Goal: Transaction & Acquisition: Purchase product/service

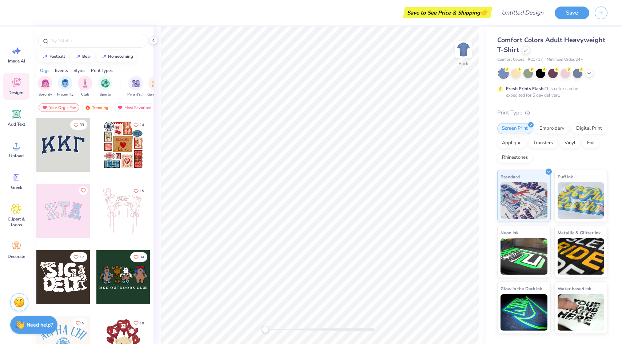
click at [136, 63] on div "football bear homecoming Orgs Events Styles Print Types Sorority Fraternity Clu…" at bounding box center [93, 199] width 121 height 345
click at [82, 37] on input "text" at bounding box center [96, 40] width 93 height 7
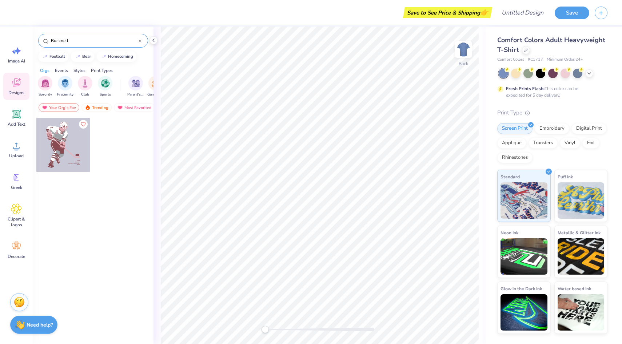
type input "Bucknell"
click at [67, 143] on div at bounding box center [63, 145] width 54 height 54
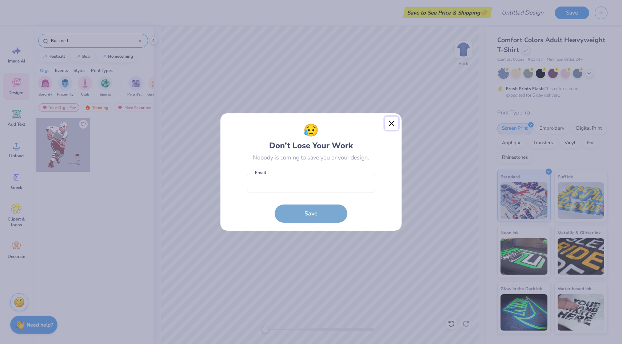
click at [395, 123] on button "Close" at bounding box center [392, 124] width 14 height 14
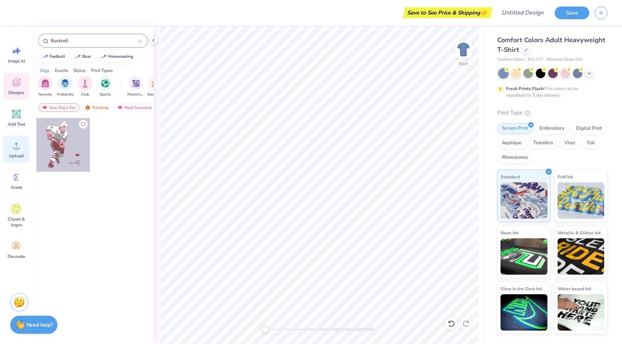
click at [16, 144] on icon at bounding box center [16, 146] width 7 height 6
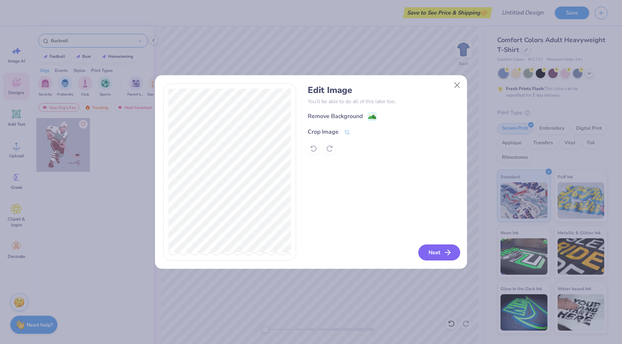
click at [430, 249] on button "Next" at bounding box center [439, 253] width 42 height 16
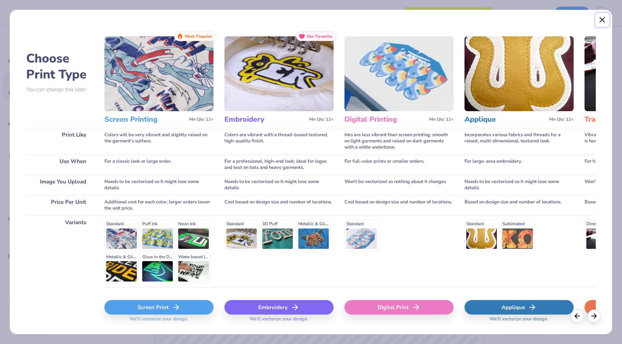
click at [603, 20] on button "Close" at bounding box center [602, 20] width 14 height 14
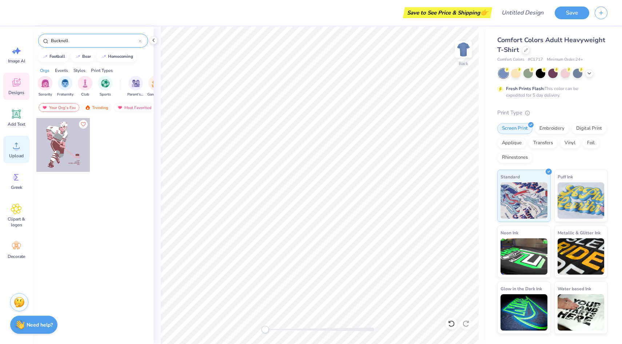
click at [21, 150] on icon at bounding box center [16, 145] width 11 height 11
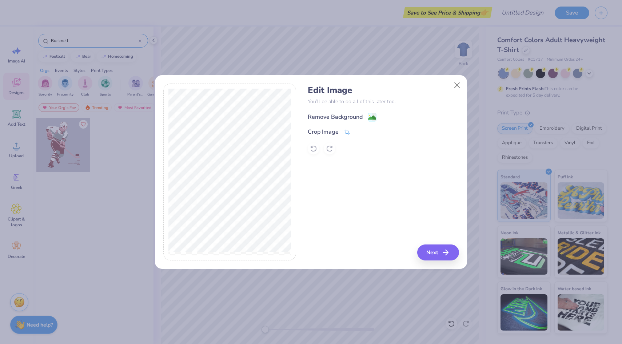
click at [354, 117] on div "Remove Background" at bounding box center [335, 117] width 55 height 9
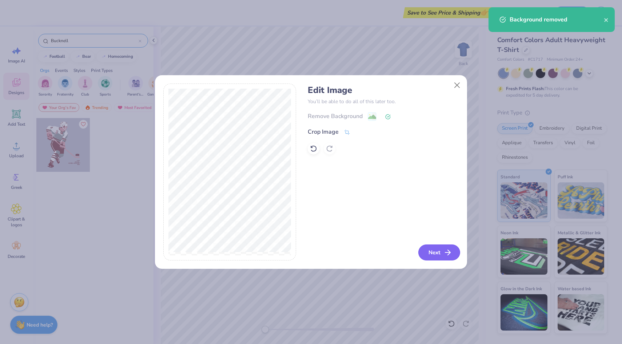
click at [432, 251] on button "Next" at bounding box center [439, 253] width 42 height 16
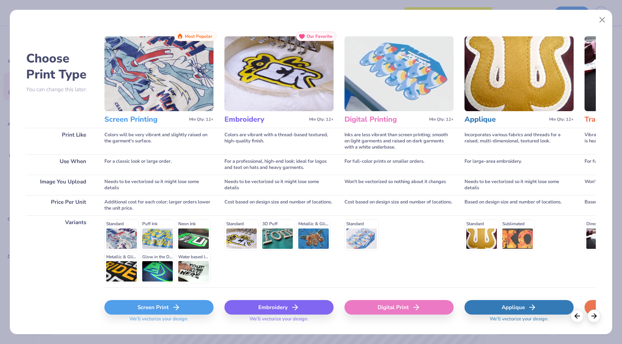
click at [177, 304] on icon at bounding box center [176, 307] width 9 height 9
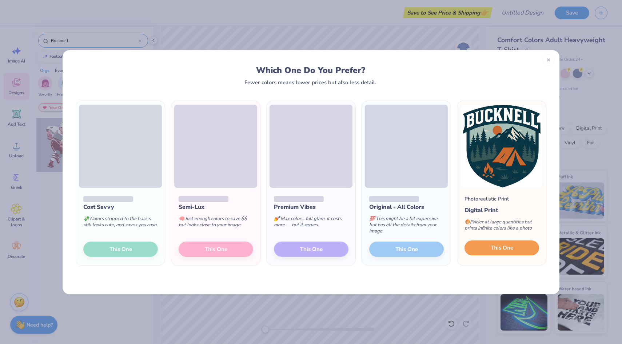
click at [497, 248] on span "This One" at bounding box center [501, 248] width 23 height 8
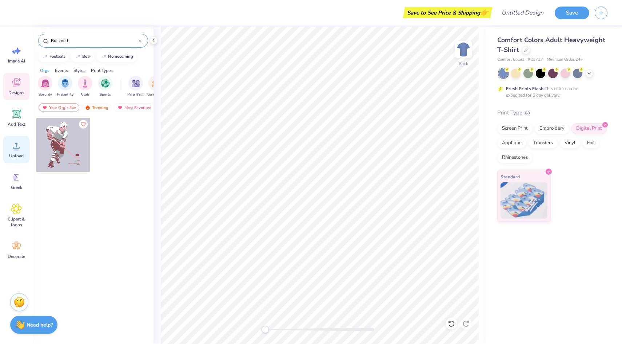
click at [14, 154] on span "Upload" at bounding box center [16, 156] width 15 height 6
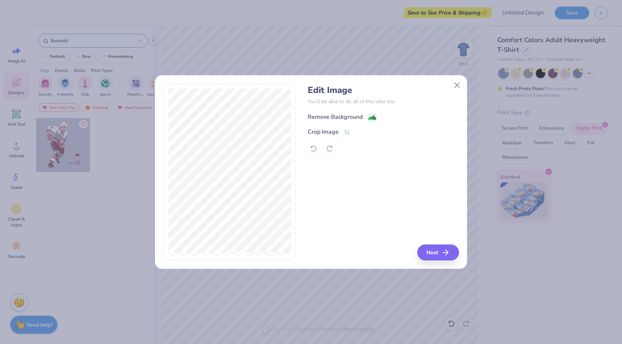
click at [344, 113] on div "Remove Background" at bounding box center [335, 117] width 55 height 9
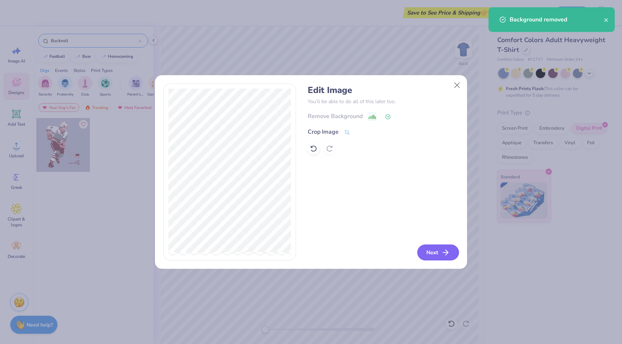
click at [438, 252] on button "Next" at bounding box center [438, 253] width 42 height 16
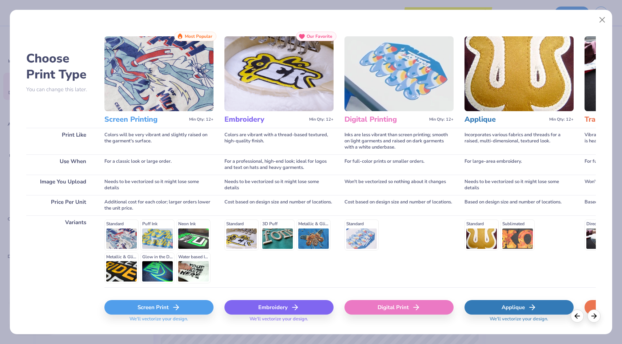
click at [169, 310] on div "Screen Print" at bounding box center [158, 307] width 109 height 15
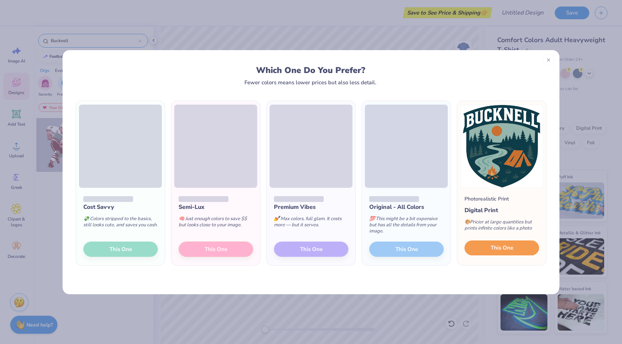
click at [510, 248] on span "This One" at bounding box center [501, 248] width 23 height 8
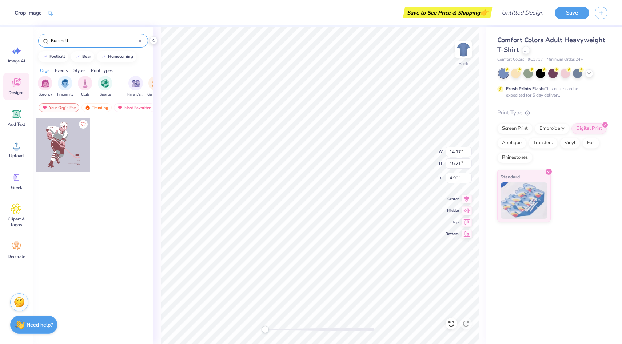
type input "9.75"
type input "10.46"
type input "9.64"
click at [593, 247] on div "Comfort Colors Adult Heavyweight T-Shirt Comfort Colors # C1717 Minimum Order: …" at bounding box center [553, 186] width 136 height 318
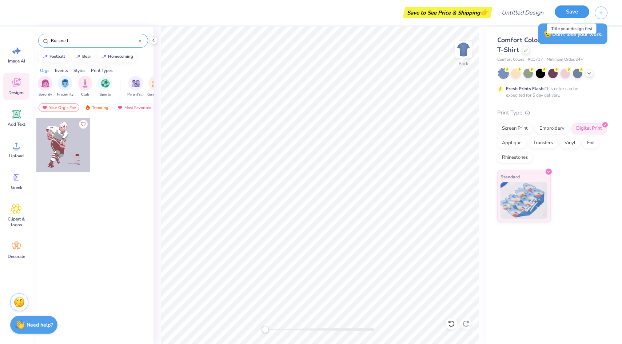
click at [562, 12] on button "Save" at bounding box center [571, 11] width 35 height 13
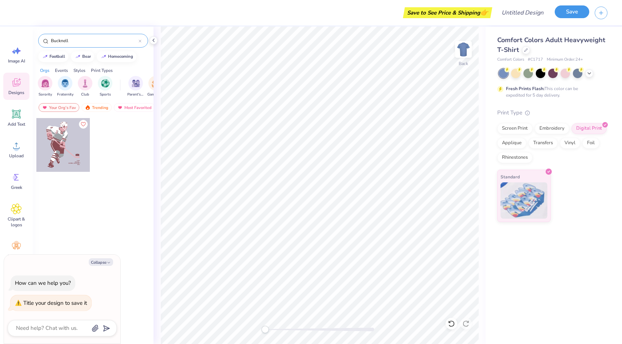
click at [562, 12] on button "Save" at bounding box center [571, 11] width 35 height 13
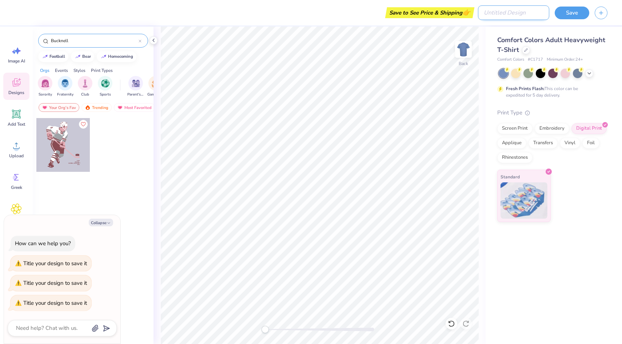
type textarea "x"
click at [519, 16] on input "Design Title" at bounding box center [513, 12] width 71 height 15
type input "B"
type textarea "x"
type input "BU"
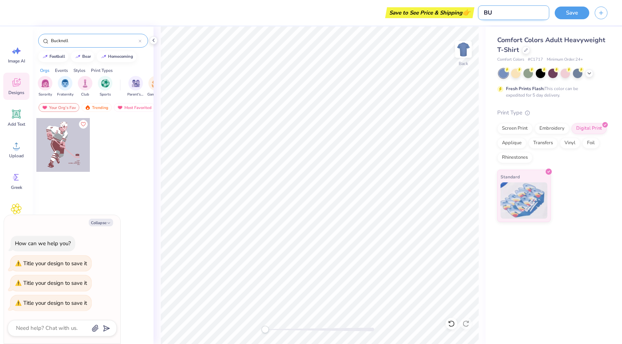
type textarea "x"
type input "BUc"
type textarea "x"
type input "BUck"
type textarea "x"
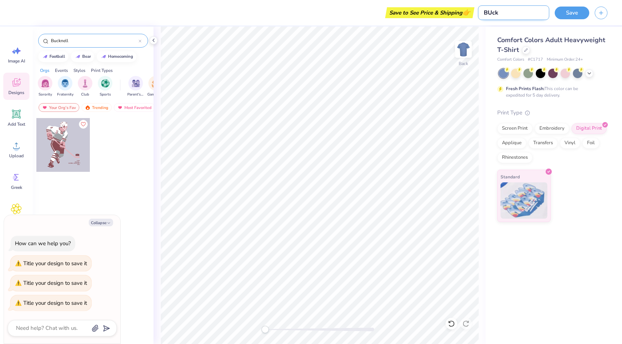
type input "BUckn"
type textarea "x"
type input "BUckne"
type textarea "x"
type input "BUcknel"
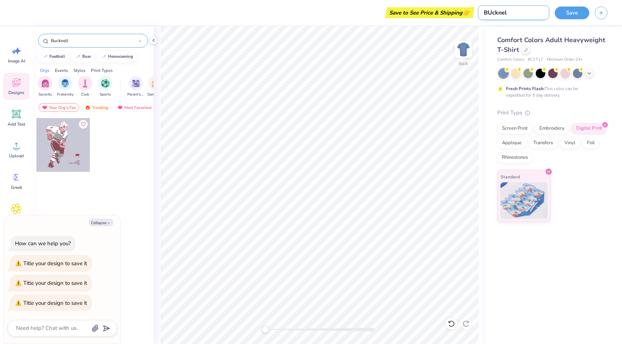
type textarea "x"
type input "BUcknell"
type textarea "x"
type input "BUcknel"
type textarea "x"
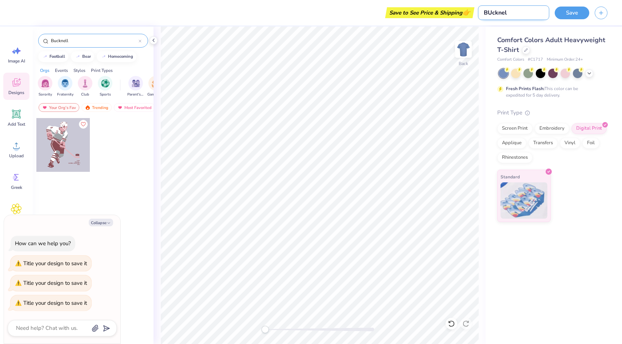
type input "BUckne"
type textarea "x"
type input "BUckn"
type textarea "x"
type input "BUck"
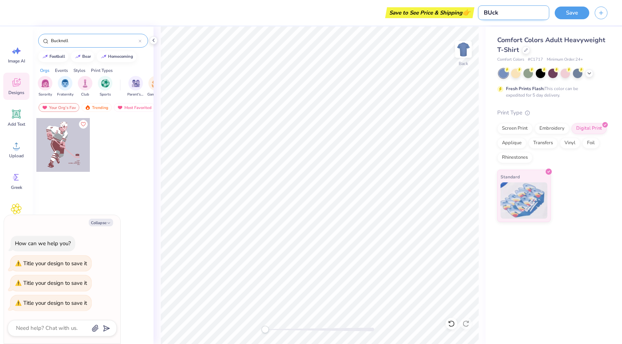
type textarea "x"
type input "BUc"
type textarea "x"
type input "BU"
type textarea "x"
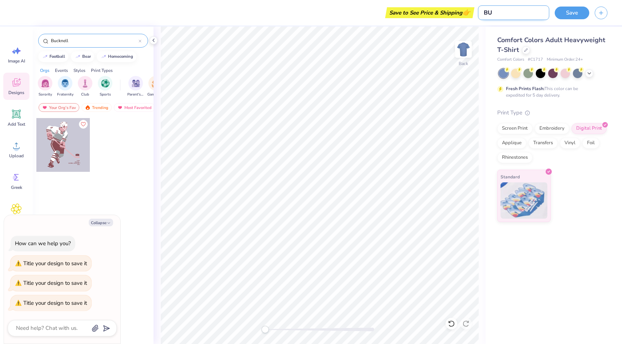
type input "B"
type textarea "x"
type input "M"
type textarea "x"
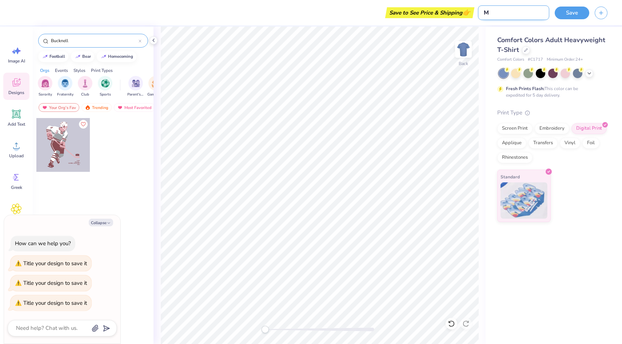
type input "MG"
type textarea "x"
type input "MGM"
type textarea "x"
type input "MGMT"
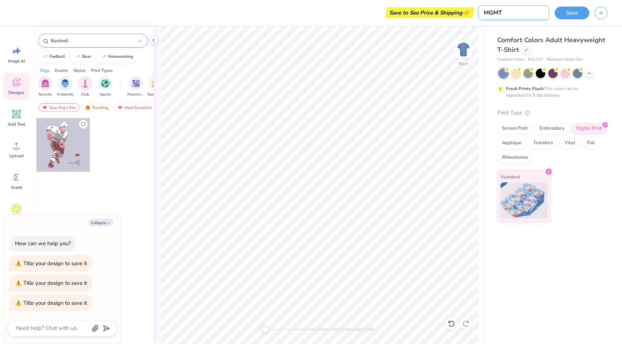
type textarea "x"
type input "MGMT"
type textarea "x"
type input "MGMT 1"
type textarea "x"
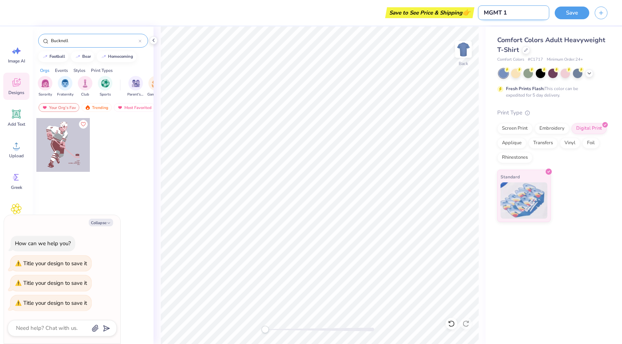
type input "MGMT 10"
type textarea "x"
type input "MGMT 101"
type textarea "x"
type input "MGMT 101"
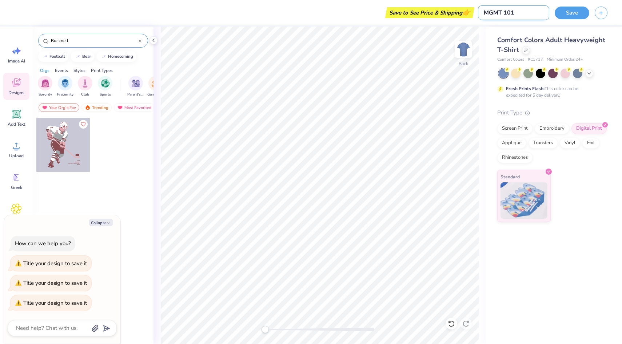
type textarea "x"
type input "MGMT 101 s"
type textarea "x"
type input "MGMT 101 sh"
type textarea "x"
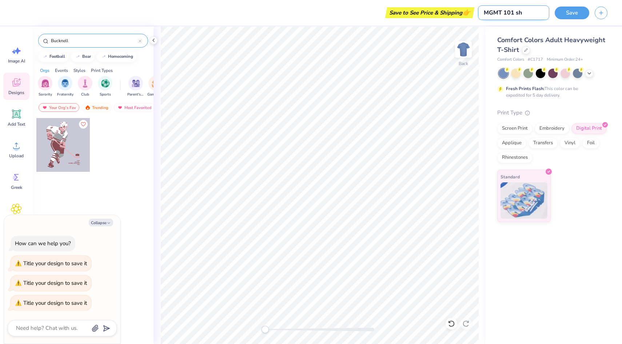
type input "MGMT 101 shi"
type textarea "x"
type input "MGMT 101 shir"
type textarea "x"
type input "MGMT 101 shirt"
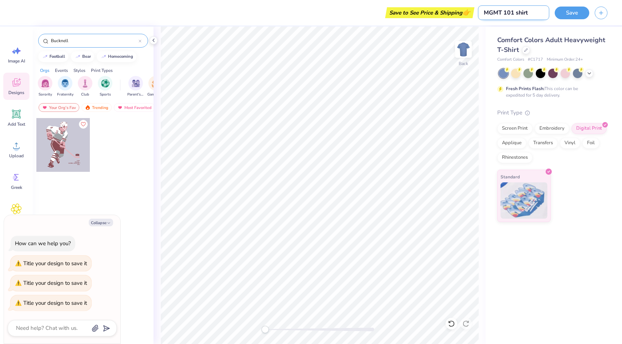
type textarea "x"
type input "MGMT 101 shirt"
type textarea "x"
type input "MGMT 101 shirt i"
type textarea "x"
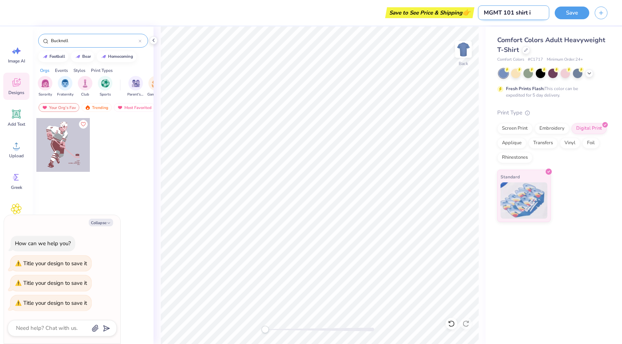
type input "MGMT 101 shirt id"
type textarea "x"
type input "MGMT 101 shirt ide"
type textarea "x"
type input "MGMT 101 shirt idea"
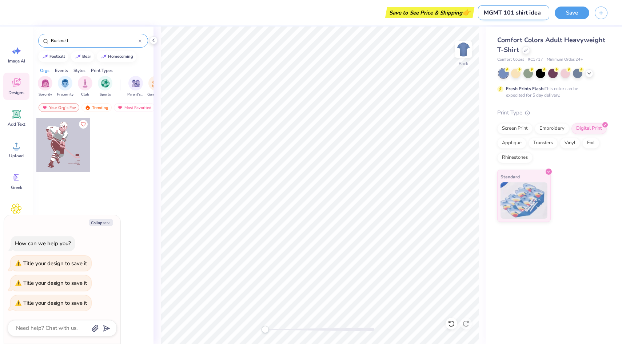
type textarea "x"
type input "MGMT 101 shirt idea"
click at [583, 8] on button "Save" at bounding box center [571, 11] width 35 height 13
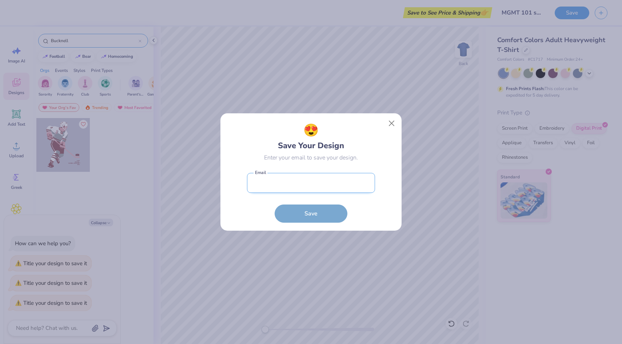
click at [354, 182] on input "email" at bounding box center [311, 183] width 128 height 20
type input "jbh037@bucknell.edu"
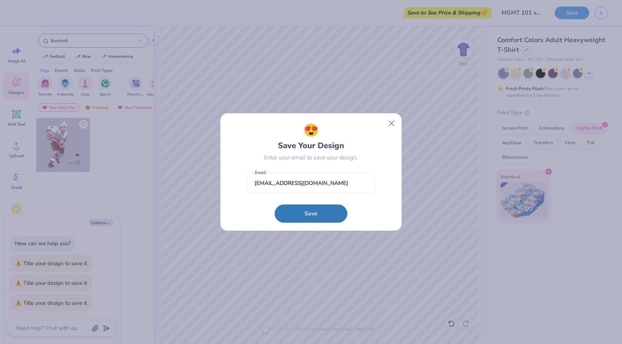
click at [269, 220] on form "jbh037@bucknell.edu Email Save" at bounding box center [311, 195] width 128 height 53
click at [307, 209] on button "Save" at bounding box center [310, 212] width 73 height 18
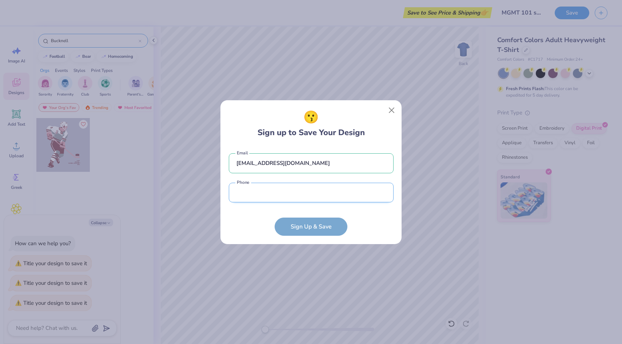
click at [305, 200] on input "tel" at bounding box center [311, 193] width 165 height 20
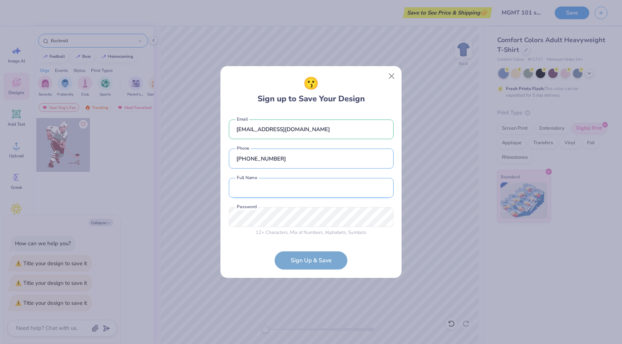
type input "(301) 955-6872"
click at [276, 189] on input "text" at bounding box center [311, 188] width 165 height 20
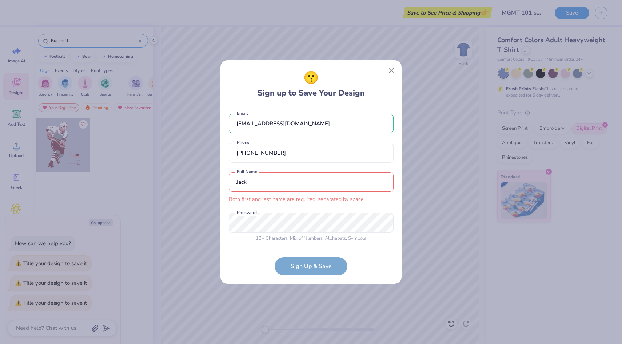
click at [275, 188] on div "Jack Both first and last name are required, separated by space. Full Name" at bounding box center [311, 187] width 165 height 31
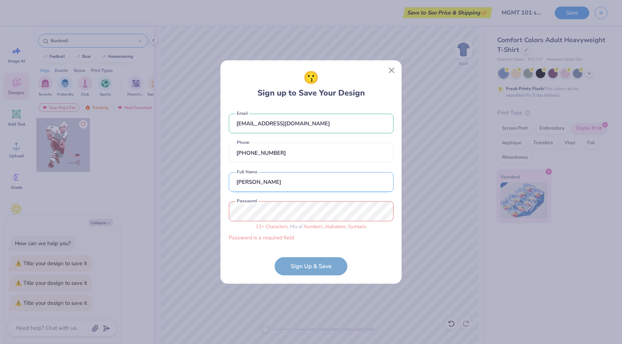
type input "Jack Hartman"
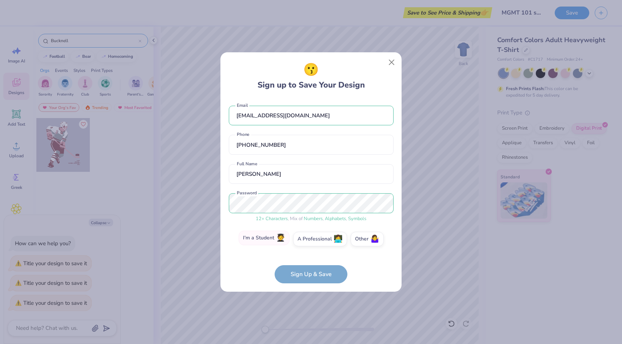
click at [284, 240] on span "🧑‍🎓" at bounding box center [280, 238] width 9 height 8
click at [309, 240] on input "I'm a Student 🧑‍🎓" at bounding box center [311, 241] width 5 height 5
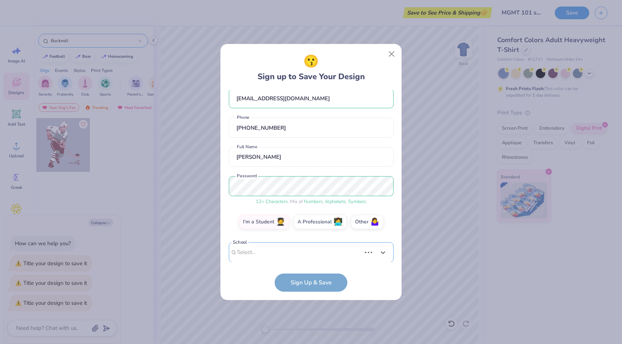
click at [296, 262] on div "Use Up and Down to choose options, press Enter to select the currently focused …" at bounding box center [311, 263] width 165 height 42
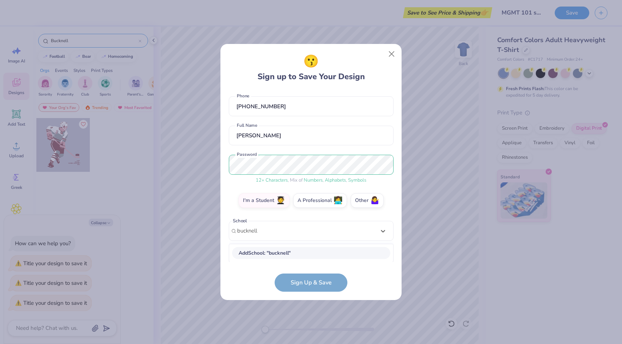
scroll to position [121, 0]
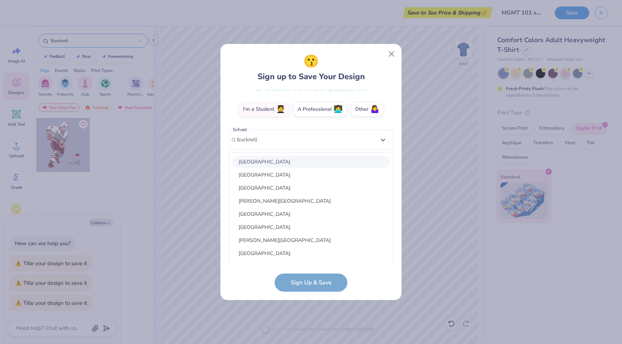
click at [265, 161] on div "[GEOGRAPHIC_DATA]" at bounding box center [311, 162] width 158 height 12
type input "bucknell"
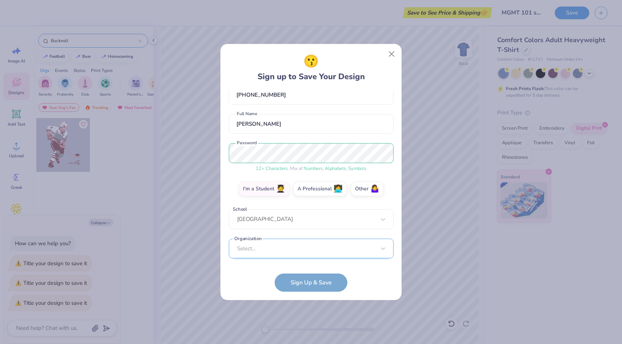
click at [296, 246] on div "Select..." at bounding box center [311, 249] width 165 height 20
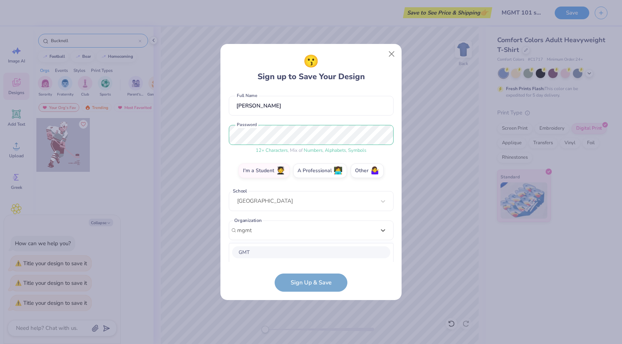
scroll to position [151, 0]
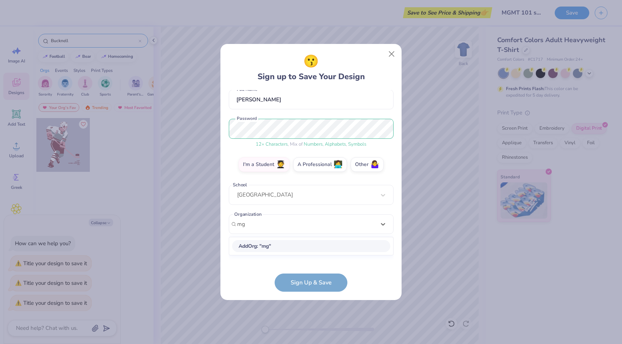
type input "m"
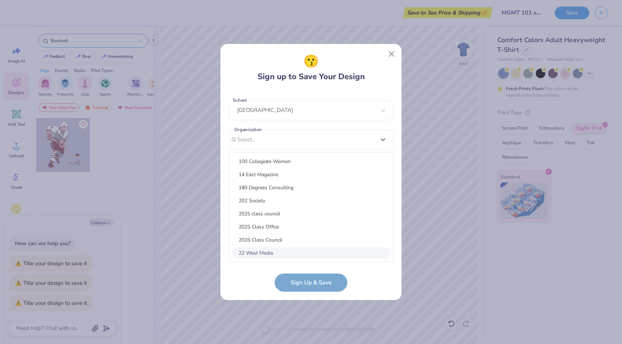
click at [234, 278] on form "jbh037@bucknell.edu Email (301) 955-6872 Phone Jack Hartman Full Name 12 + Char…" at bounding box center [311, 191] width 165 height 202
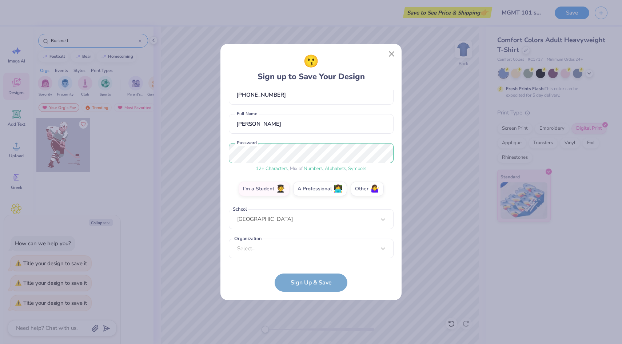
scroll to position [42, 0]
click at [296, 274] on form "jbh037@bucknell.edu Email (301) 955-6872 Phone Jack Hartman Full Name 12 + Char…" at bounding box center [311, 191] width 165 height 202
click at [303, 280] on form "jbh037@bucknell.edu Email (301) 955-6872 Phone Jack Hartman Full Name 12 + Char…" at bounding box center [311, 191] width 165 height 202
click at [315, 285] on form "jbh037@bucknell.edu Email (301) 955-6872 Phone Jack Hartman Full Name 12 + Char…" at bounding box center [311, 191] width 165 height 202
click at [274, 247] on div "Select..." at bounding box center [311, 249] width 165 height 20
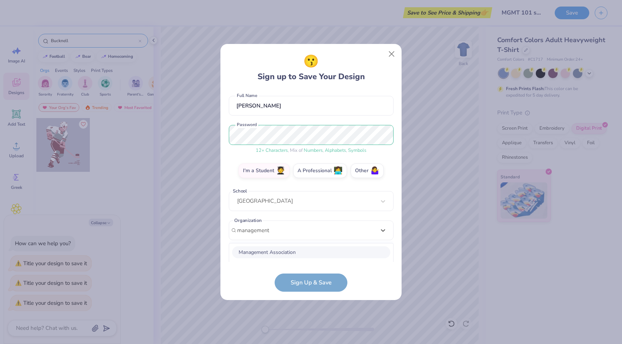
scroll to position [151, 0]
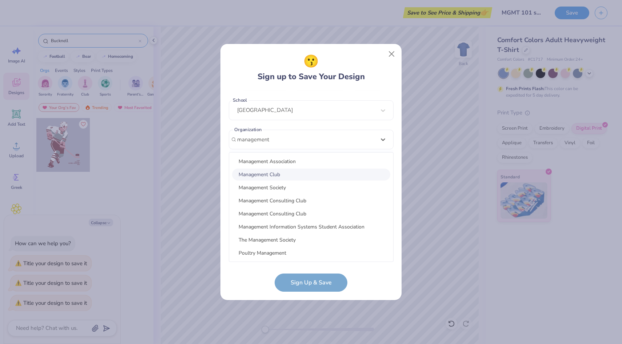
click at [271, 173] on div "Management Club" at bounding box center [311, 175] width 158 height 12
type input "management"
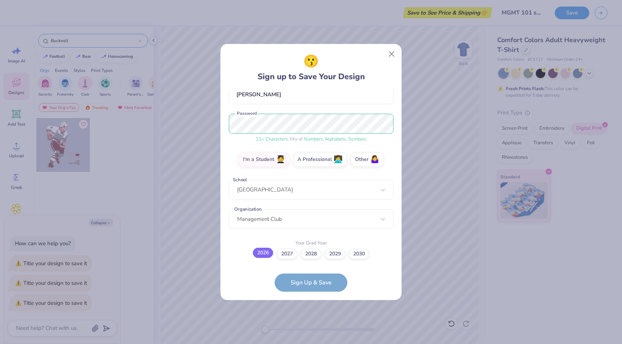
click at [267, 254] on label "2026" at bounding box center [263, 253] width 20 height 10
click at [309, 323] on input "2026" at bounding box center [311, 325] width 5 height 5
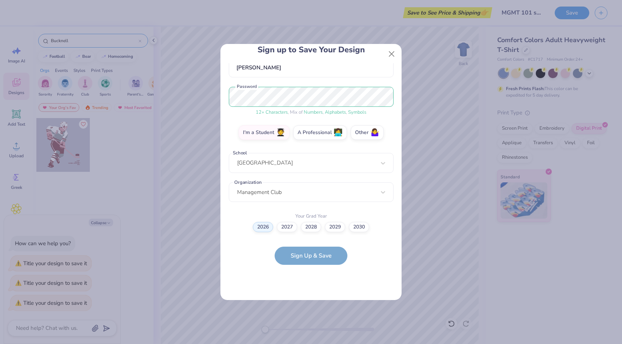
scroll to position [0, 0]
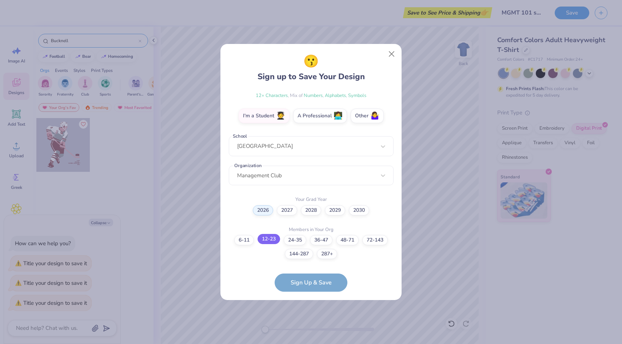
click at [275, 242] on label "12-23" at bounding box center [268, 239] width 23 height 10
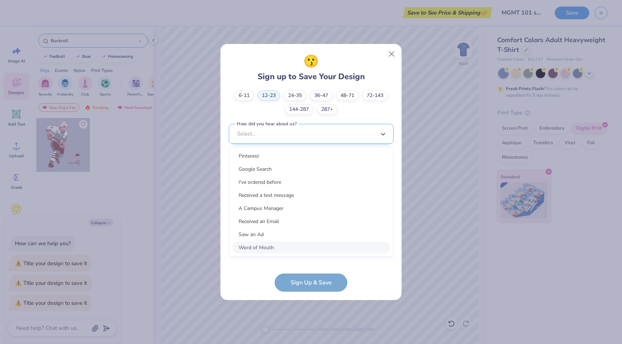
click at [301, 248] on div "option Word of Mouth focused, 8 of 15. 15 results available. Use Up and Down to…" at bounding box center [311, 190] width 165 height 133
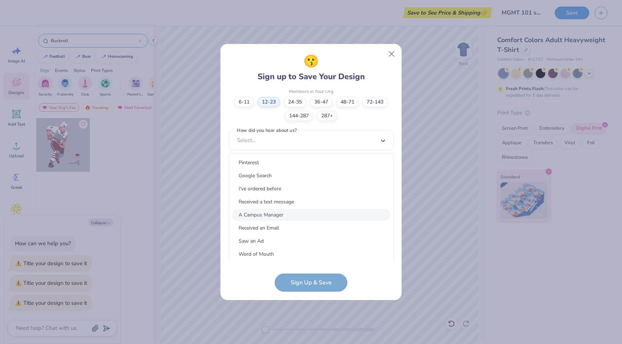
click at [279, 209] on div "A Campus Manager" at bounding box center [311, 215] width 158 height 12
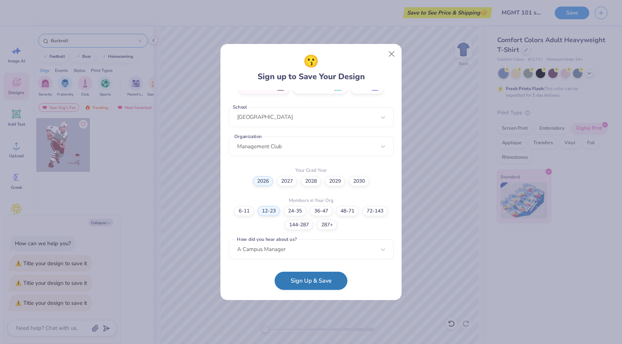
click at [305, 282] on button "Sign Up & Save" at bounding box center [310, 281] width 73 height 18
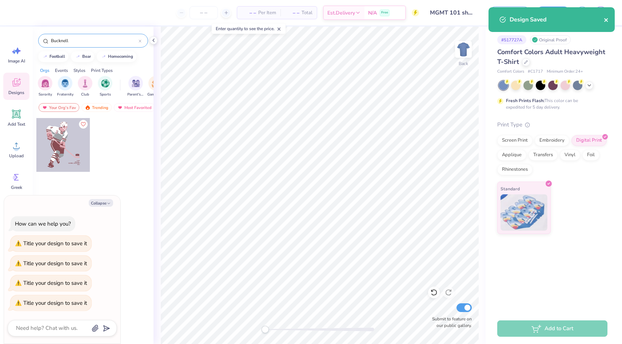
click at [608, 20] on icon "close" at bounding box center [605, 20] width 5 height 6
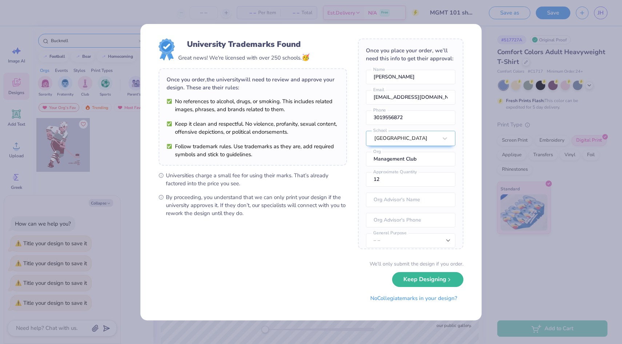
click at [541, 220] on div "University Trademarks Found Great news! We're licensed with over 250 schools. 🥳…" at bounding box center [311, 172] width 622 height 344
click at [531, 220] on div "University Trademarks Found Great news! We're licensed with over 250 schools. 🥳…" at bounding box center [311, 172] width 622 height 344
click at [511, 241] on div "University Trademarks Found Great news! We're licensed with over 250 schools. 🥳…" at bounding box center [311, 172] width 622 height 344
click at [450, 277] on icon "submit" at bounding box center [449, 278] width 6 height 6
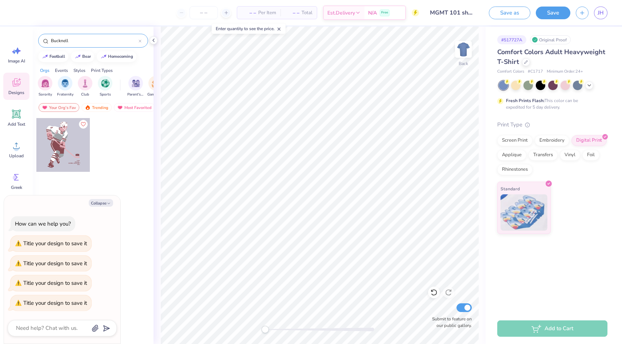
type textarea "x"
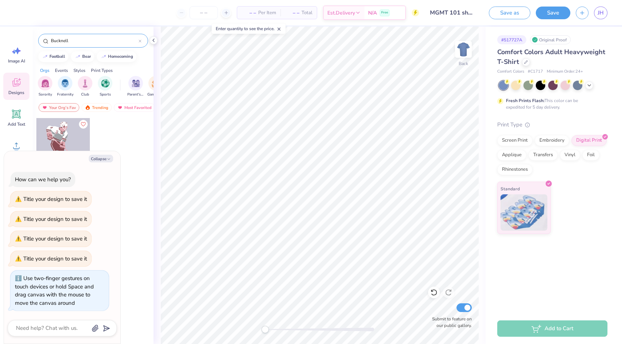
click at [234, 334] on div "Back Submit to feature on our public gallery." at bounding box center [319, 186] width 332 height 318
click at [494, 296] on div "# 517727A Original Proof Comfort Colors Adult Heavyweight T-Shirt Comfort Color…" at bounding box center [553, 170] width 136 height 287
click at [281, 28] on icon at bounding box center [278, 29] width 5 height 5
click at [221, 13] on div at bounding box center [226, 13] width 10 height 10
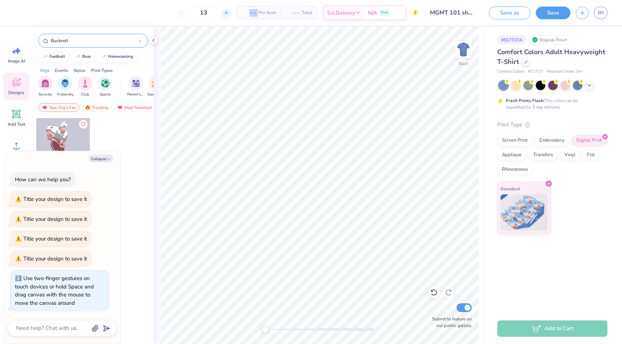
click at [221, 13] on div at bounding box center [226, 13] width 10 height 10
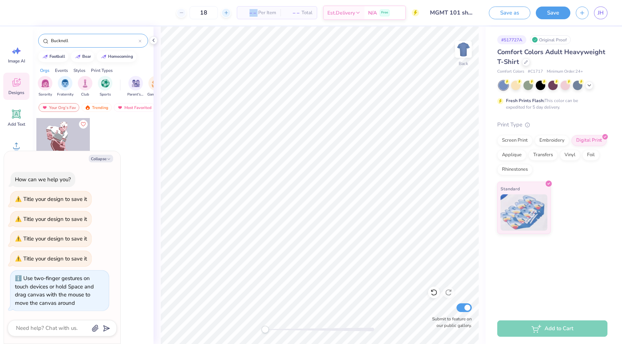
click at [221, 13] on div at bounding box center [226, 13] width 10 height 10
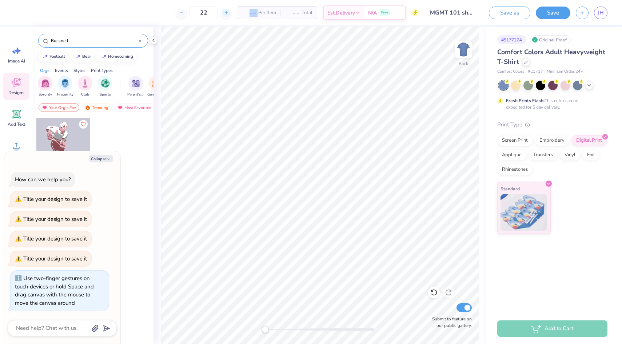
type input "23"
type textarea "x"
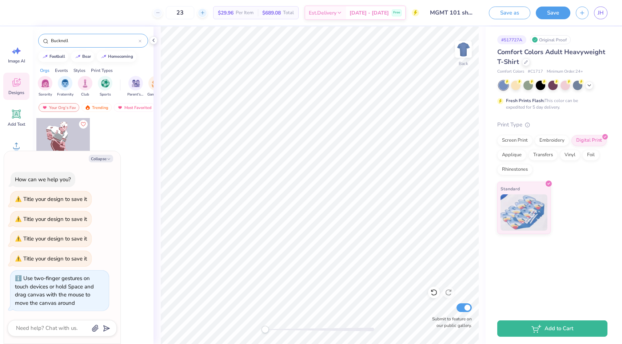
click at [207, 14] on div at bounding box center [202, 13] width 10 height 10
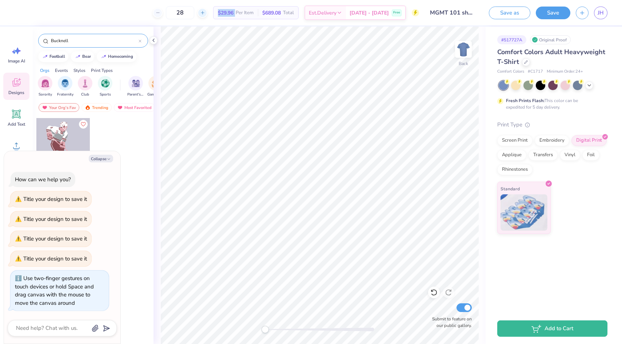
click at [207, 14] on div at bounding box center [202, 13] width 10 height 10
type input "32"
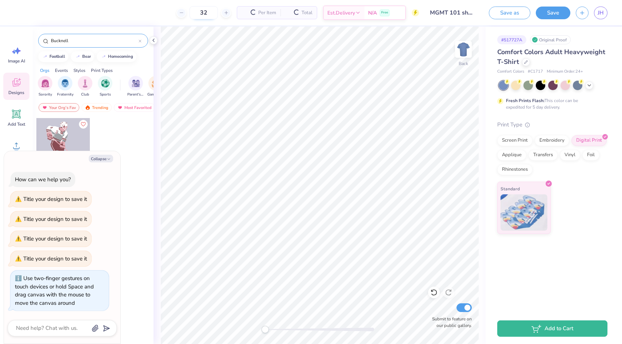
type textarea "x"
click at [207, 13] on div at bounding box center [202, 13] width 10 height 10
type input "33"
type textarea "x"
click at [193, 15] on input "33" at bounding box center [180, 12] width 28 height 13
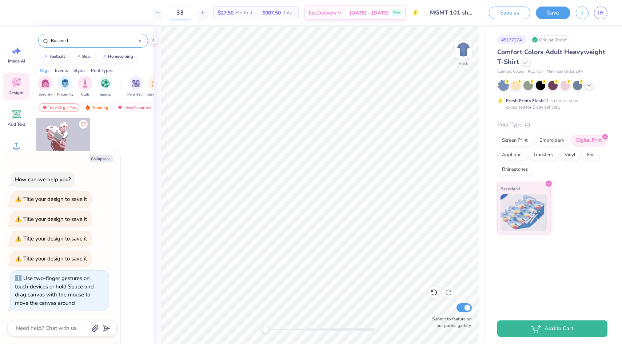
type input "3"
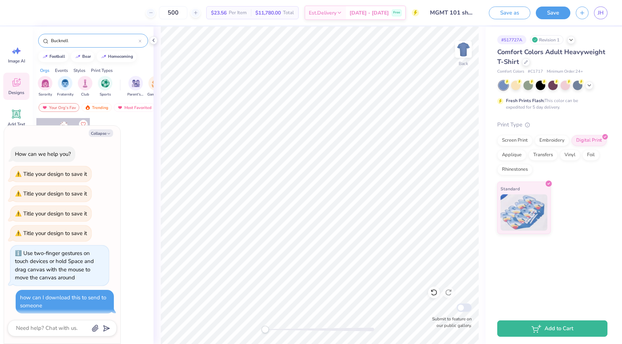
scroll to position [3, 0]
